Goal: Task Accomplishment & Management: Complete application form

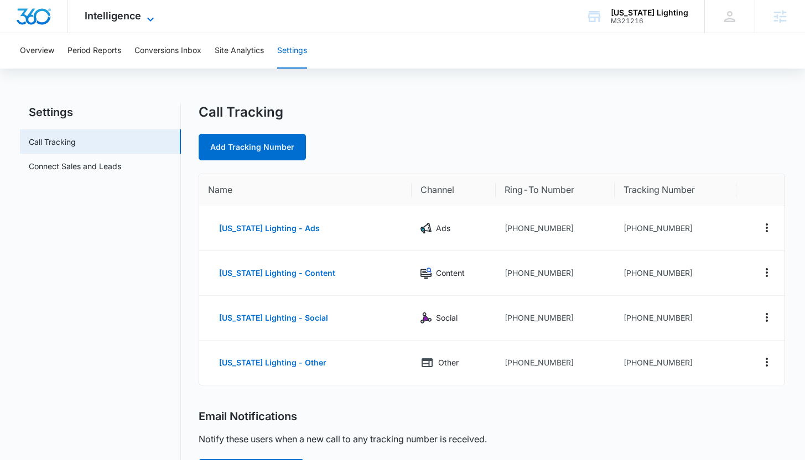
click at [116, 15] on span "Intelligence" at bounding box center [113, 16] width 56 height 12
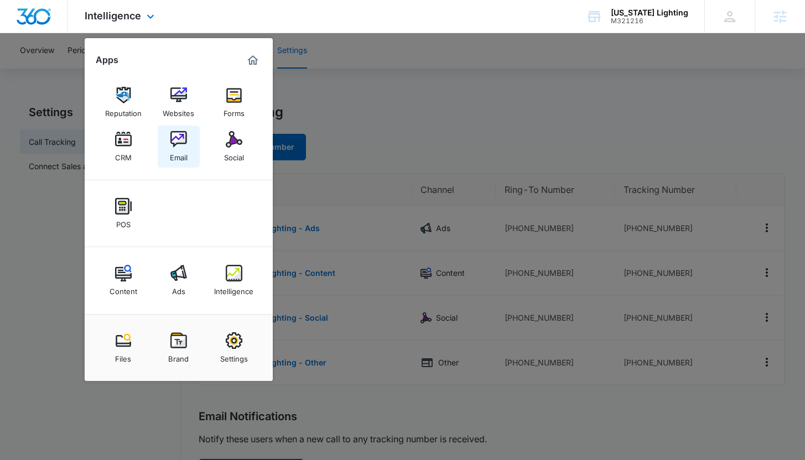
click at [177, 135] on img at bounding box center [178, 139] width 17 height 17
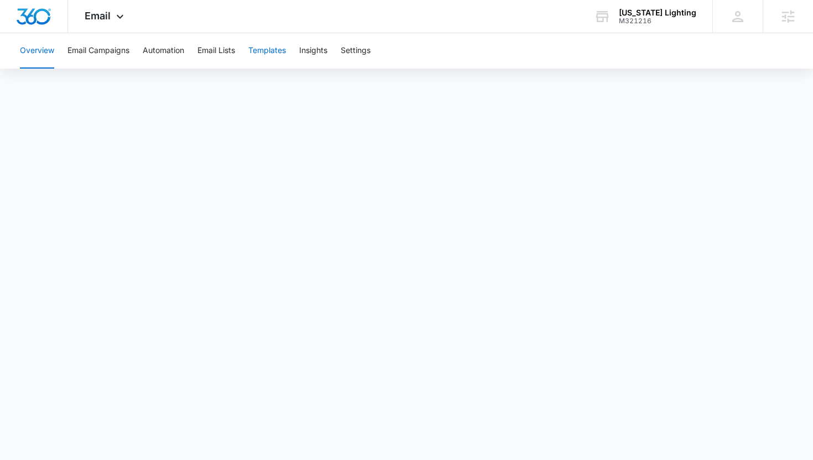
click at [263, 56] on button "Templates" at bounding box center [267, 50] width 38 height 35
click at [213, 56] on button "Email Lists" at bounding box center [217, 50] width 38 height 35
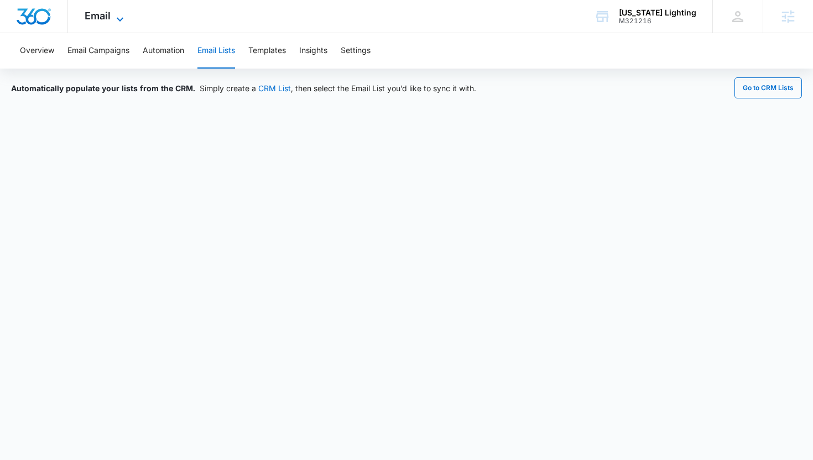
click at [105, 14] on span "Email" at bounding box center [98, 16] width 26 height 12
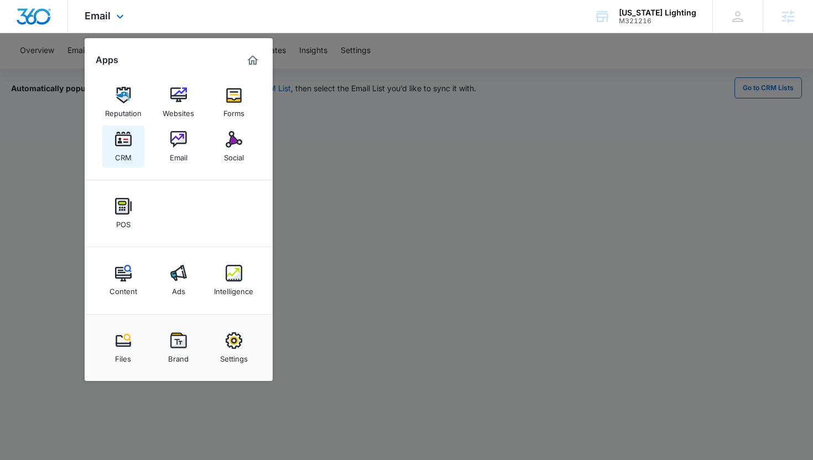
click at [128, 139] on img at bounding box center [123, 139] width 17 height 17
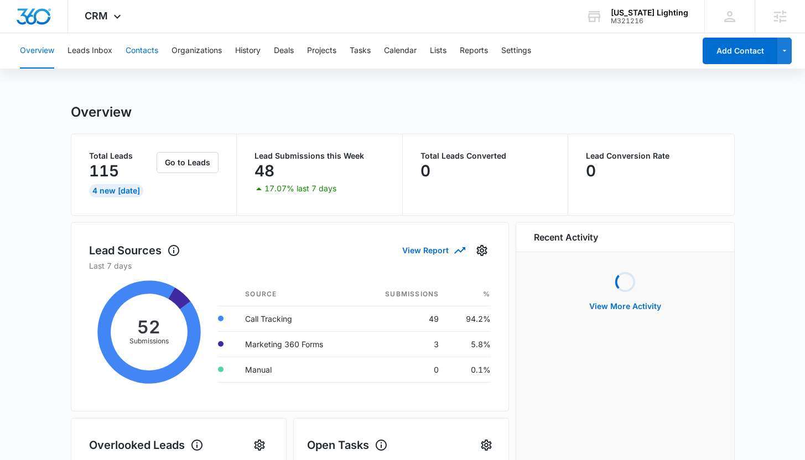
click at [149, 54] on button "Contacts" at bounding box center [142, 50] width 33 height 35
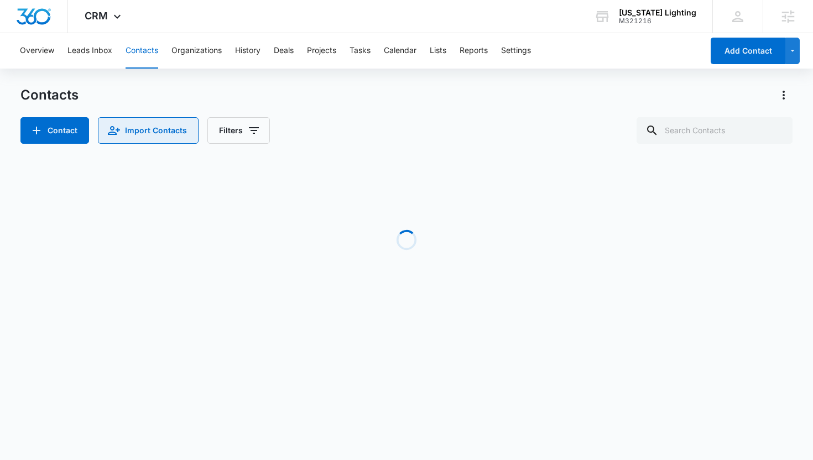
click at [153, 125] on button "Import Contacts" at bounding box center [148, 130] width 101 height 27
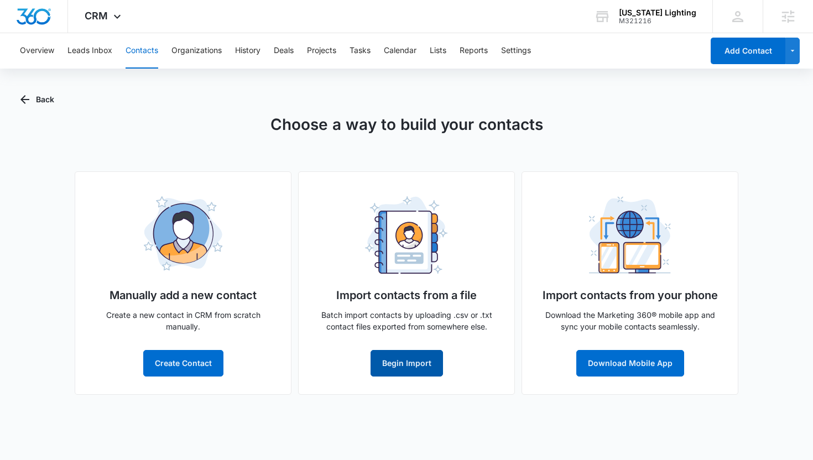
click at [413, 362] on button "Begin Import" at bounding box center [407, 363] width 72 height 27
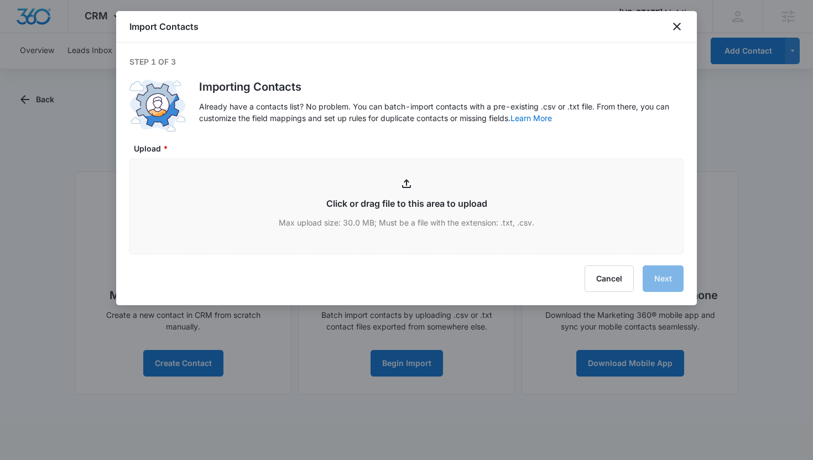
type input "C:\fakepath\LA Contacts 100724 - 100625.xlsx - Customers.csv"
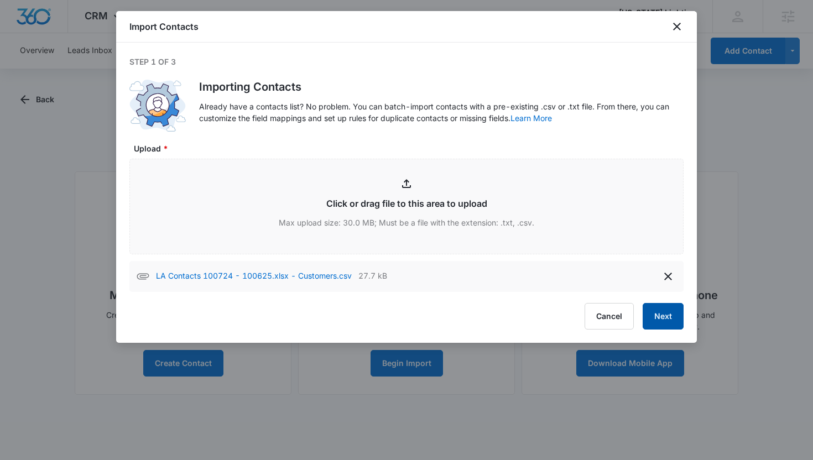
click at [653, 314] on button "Next" at bounding box center [663, 316] width 41 height 27
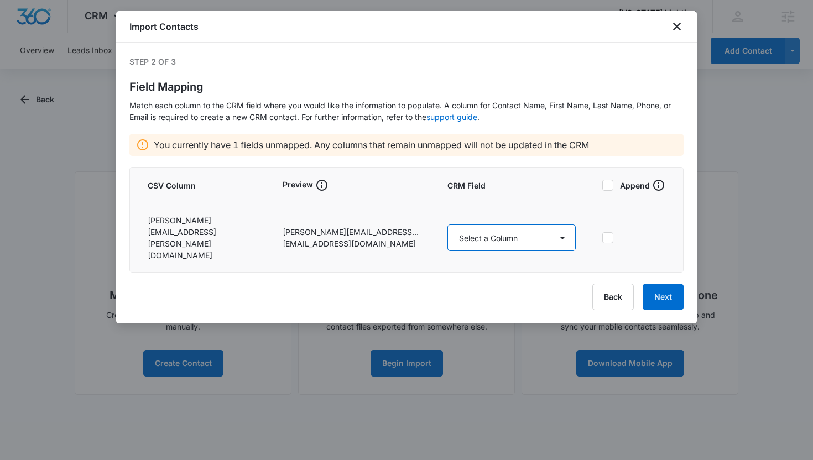
click at [559, 225] on select "Select a Column Address/City Address/Country Address/State Address/Street Addre…" at bounding box center [512, 238] width 128 height 27
select select "185"
click at [448, 225] on select "Select a Column Address/City Address/Country Address/State Address/Street Addre…" at bounding box center [512, 238] width 128 height 27
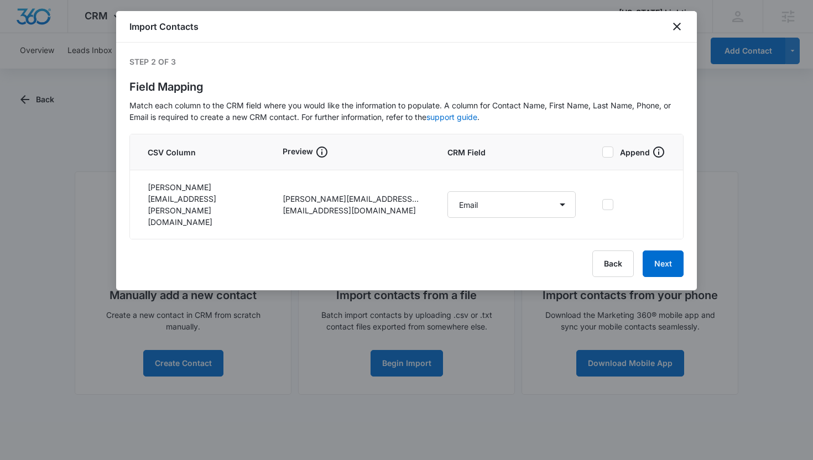
click at [521, 253] on div "Back Next" at bounding box center [406, 264] width 554 height 27
click at [651, 251] on button "Next" at bounding box center [663, 264] width 41 height 27
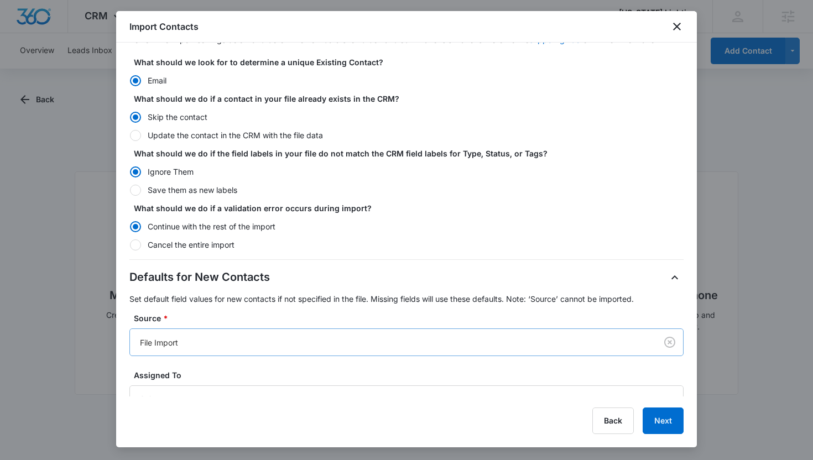
click at [250, 343] on div at bounding box center [391, 343] width 502 height 14
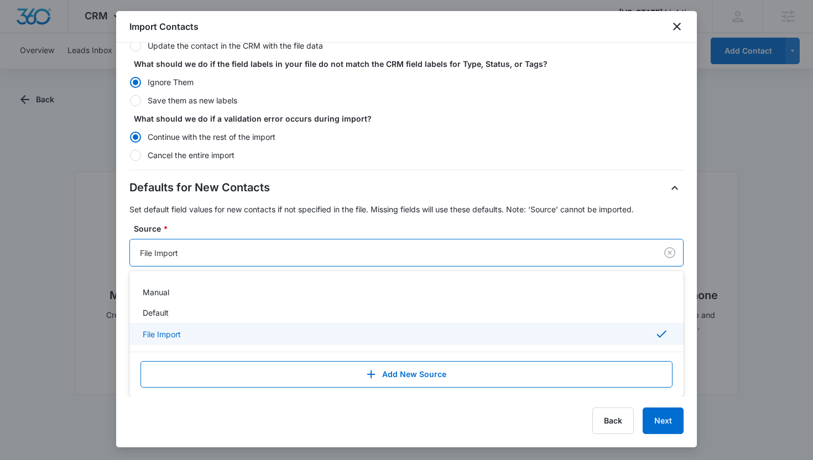
scroll to position [158, 0]
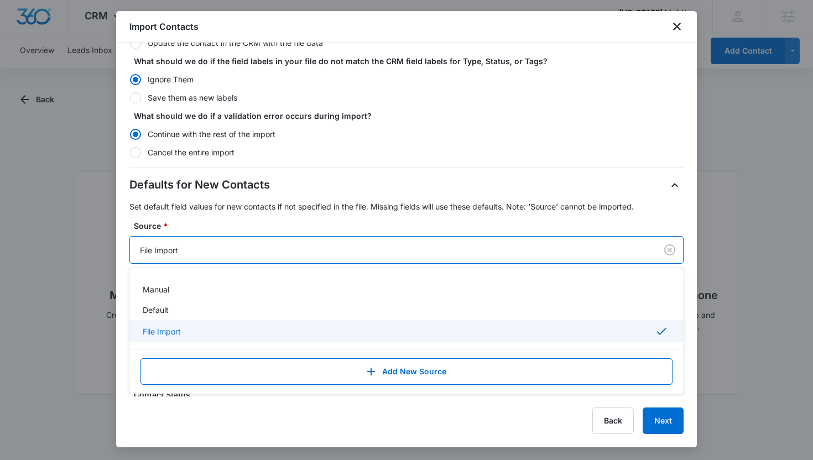
click at [249, 331] on div "File Import" at bounding box center [406, 331] width 526 height 13
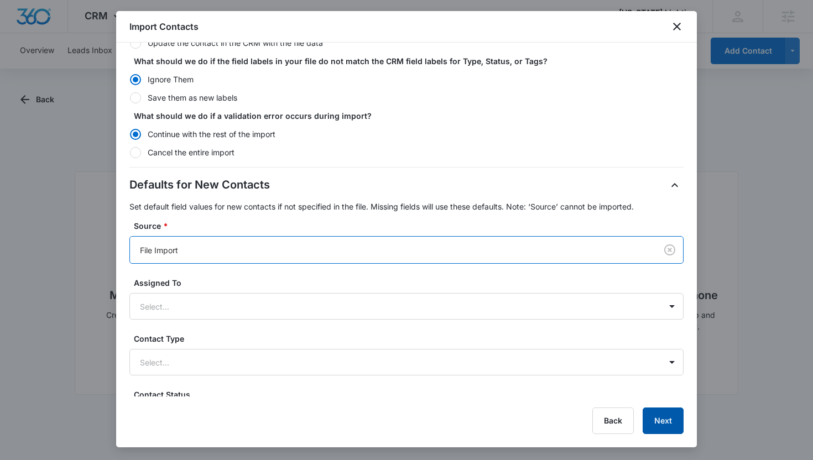
click at [660, 419] on button "Next" at bounding box center [663, 421] width 41 height 27
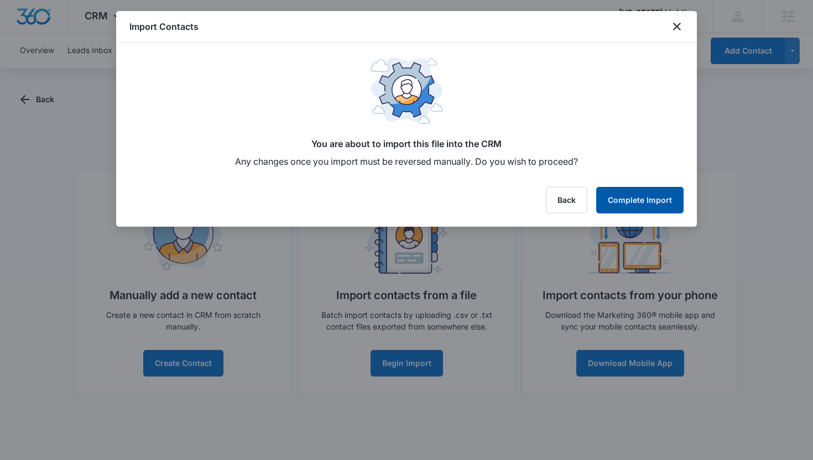
click at [646, 213] on button "Complete Import" at bounding box center [639, 200] width 87 height 27
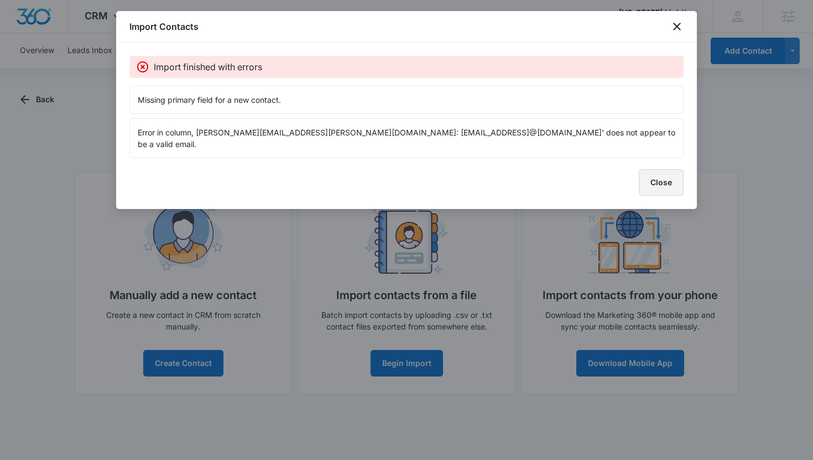
click at [668, 172] on button "Close" at bounding box center [661, 182] width 45 height 27
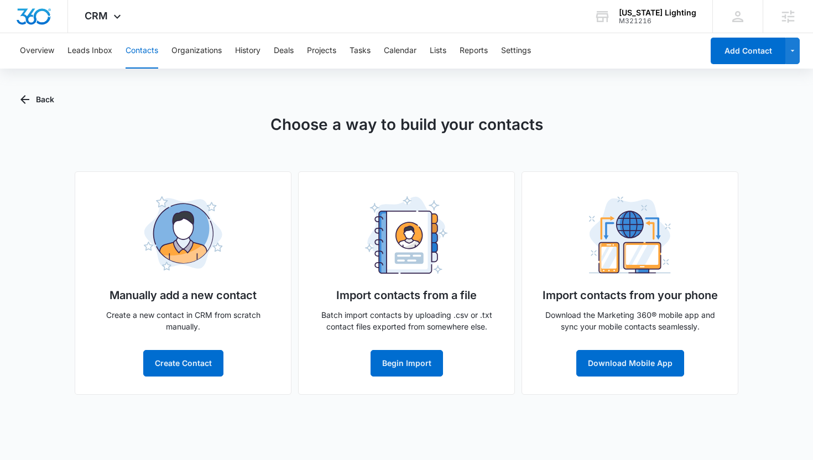
click at [430, 53] on div "Overview Leads Inbox Contacts Organizations History Deals Projects Tasks Calend…" at bounding box center [358, 50] width 690 height 35
click at [433, 53] on button "Lists" at bounding box center [438, 50] width 17 height 35
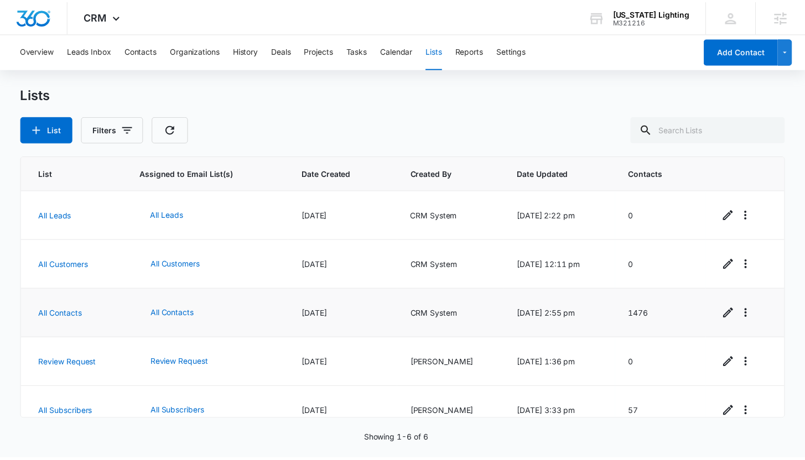
scroll to position [66, 0]
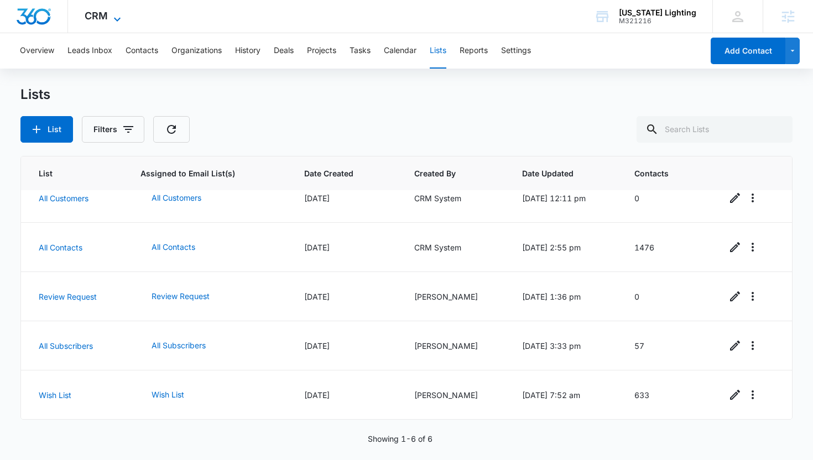
click at [101, 18] on span "CRM" at bounding box center [96, 16] width 23 height 12
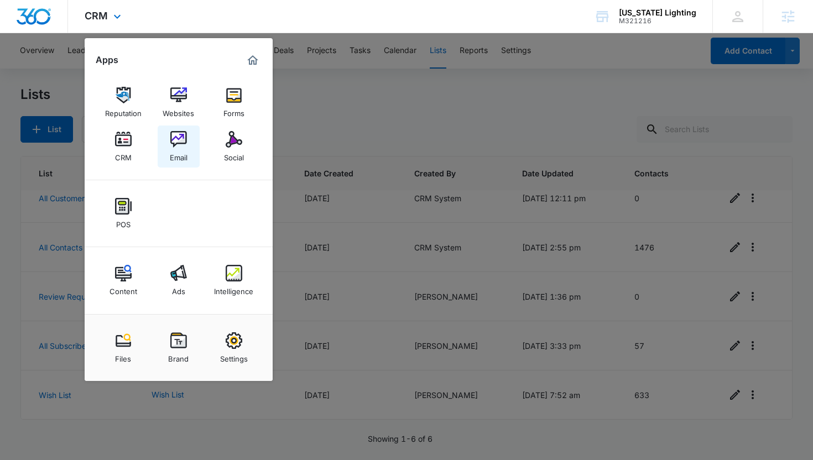
click at [172, 139] on img at bounding box center [178, 139] width 17 height 17
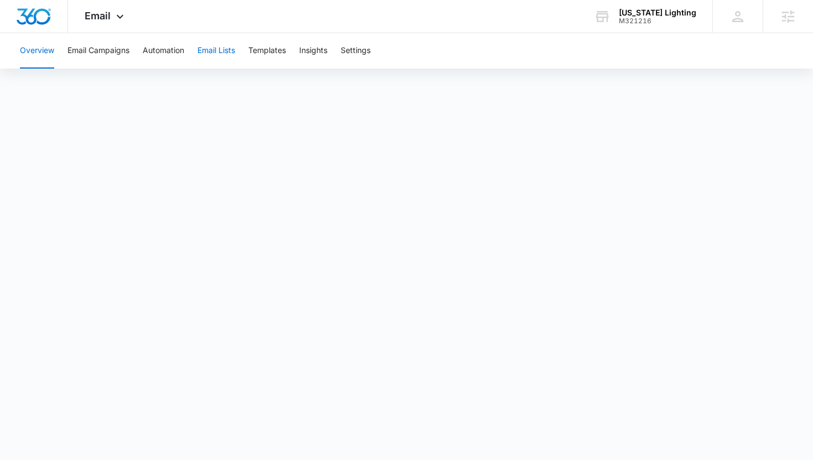
click at [232, 53] on button "Email Lists" at bounding box center [217, 50] width 38 height 35
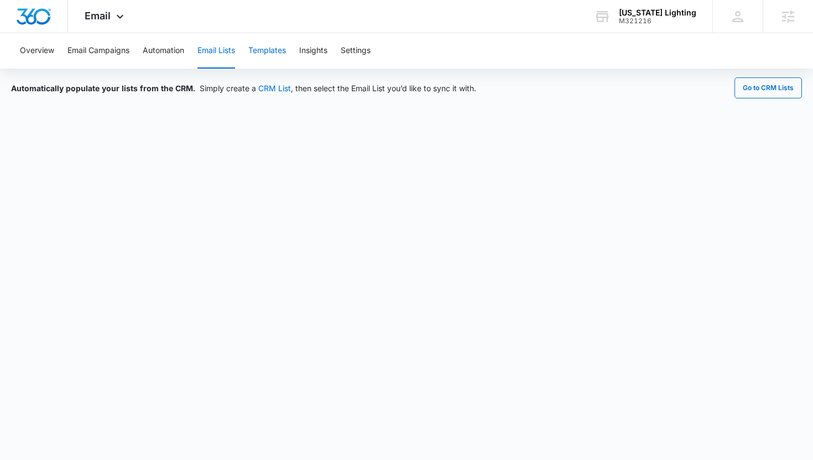
click at [263, 49] on button "Templates" at bounding box center [267, 50] width 38 height 35
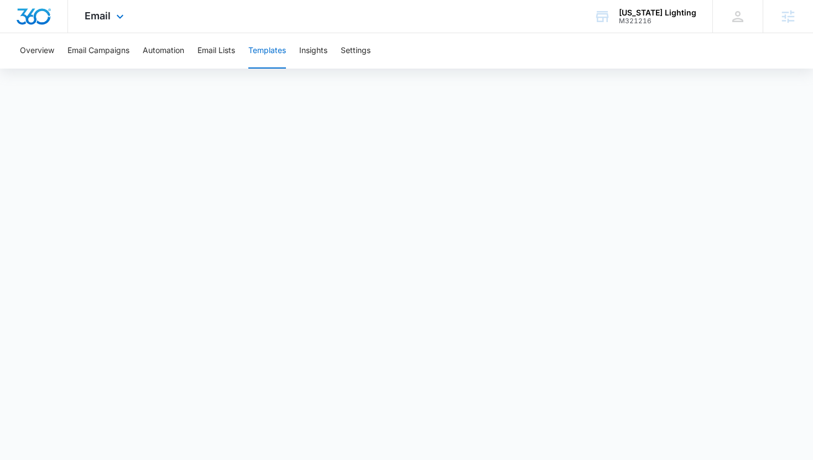
click at [107, 22] on div "Email Apps Reputation Websites Forms CRM Email Social POS Content Ads Intellige…" at bounding box center [105, 16] width 75 height 33
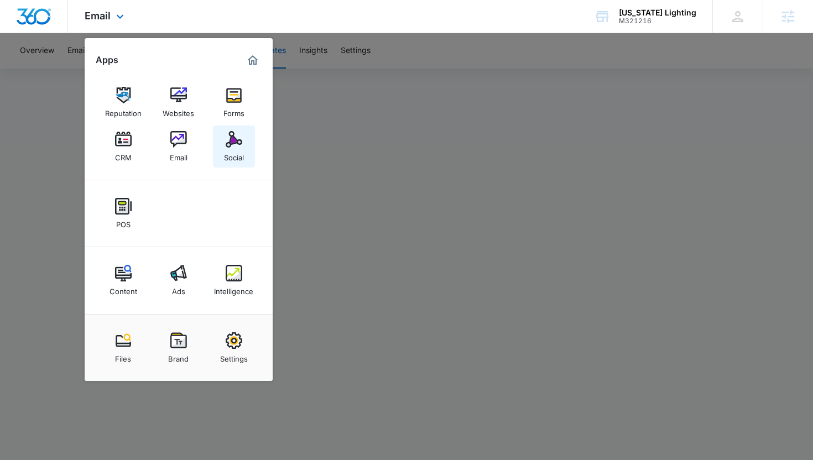
click at [225, 151] on div "Social" at bounding box center [234, 155] width 20 height 14
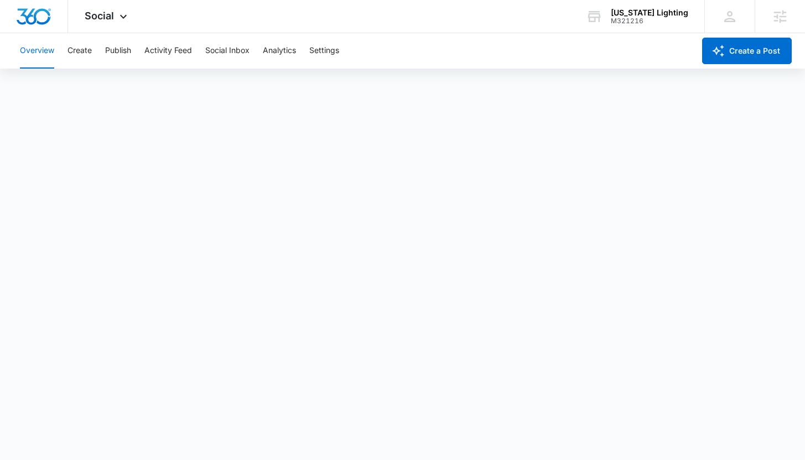
click at [98, 47] on div "Overview Create Publish Activity Feed Social Inbox Analytics Settings" at bounding box center [353, 50] width 681 height 35
click at [86, 48] on button "Create" at bounding box center [80, 50] width 24 height 35
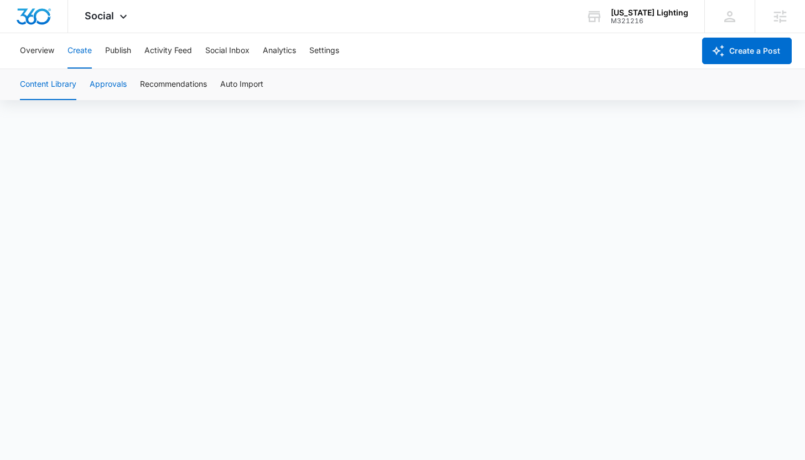
click at [115, 84] on button "Approvals" at bounding box center [108, 84] width 37 height 31
click at [44, 87] on button "Content Library" at bounding box center [48, 84] width 56 height 31
click at [101, 89] on button "Approvals" at bounding box center [108, 84] width 37 height 31
click at [117, 58] on button "Publish" at bounding box center [118, 50] width 26 height 35
click at [74, 50] on button "Create" at bounding box center [80, 50] width 24 height 35
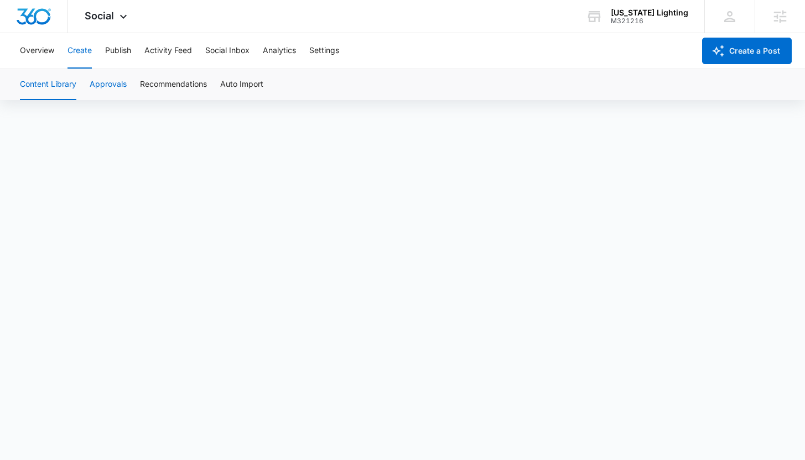
click at [114, 91] on button "Approvals" at bounding box center [108, 84] width 37 height 31
click at [99, 20] on span "Social" at bounding box center [99, 16] width 29 height 12
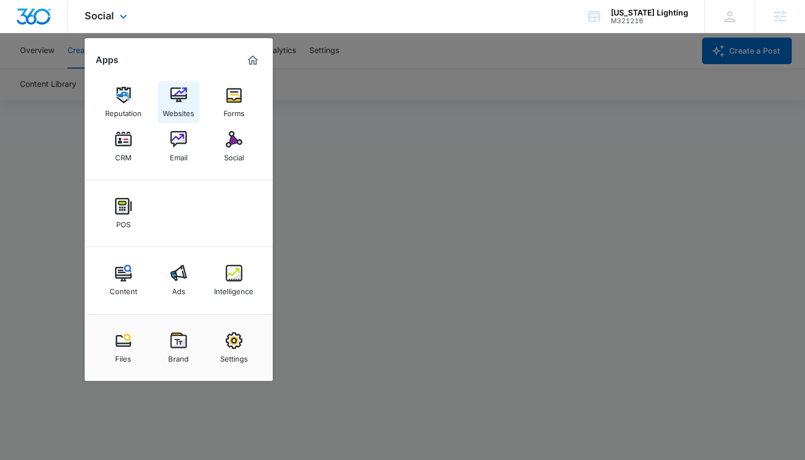
click at [194, 97] on link "Websites" at bounding box center [179, 102] width 42 height 42
